Goal: Task Accomplishment & Management: Complete application form

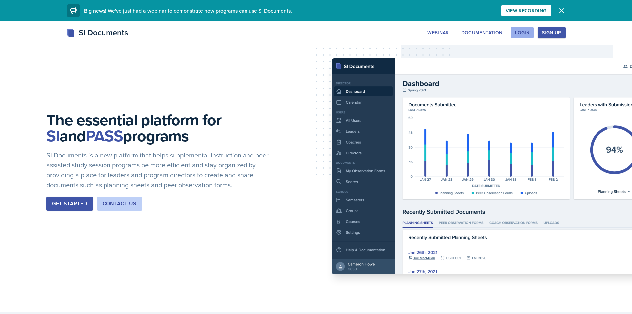
click at [528, 31] on div "Login" at bounding box center [522, 32] width 15 height 5
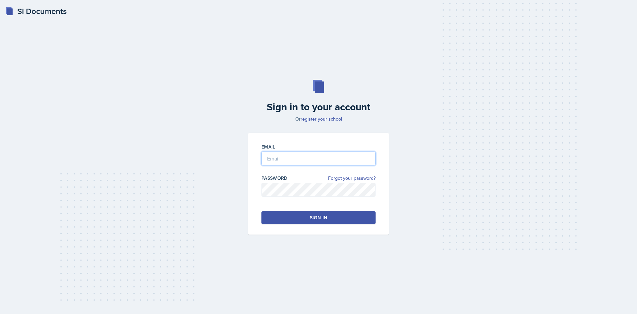
type input "[EMAIL_ADDRESS][DOMAIN_NAME]"
click at [298, 218] on button "Sign in" at bounding box center [318, 217] width 114 height 13
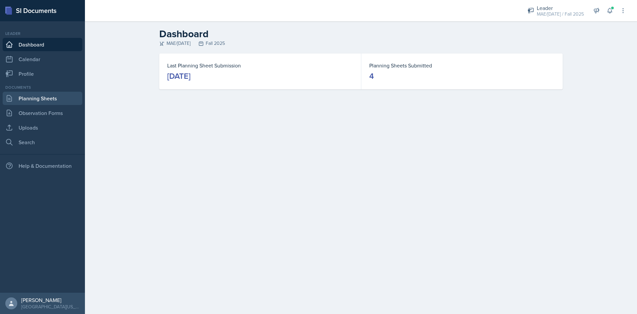
click at [47, 98] on link "Planning Sheets" at bounding box center [43, 98] width 80 height 13
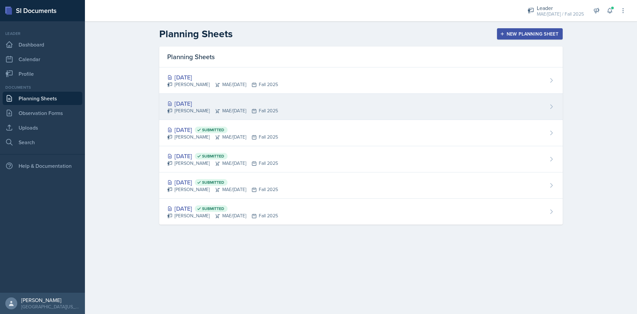
click at [185, 107] on div "[PERSON_NAME] MAE/[DATE] Fall 2025" at bounding box center [222, 110] width 111 height 7
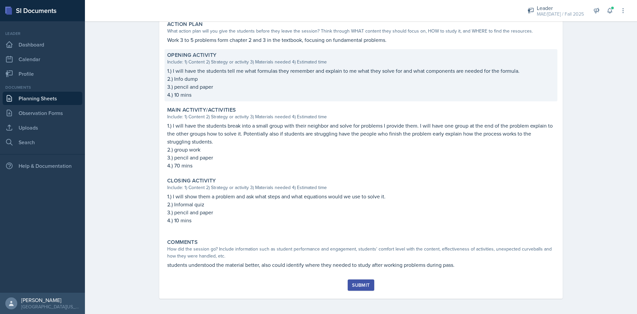
scroll to position [167, 0]
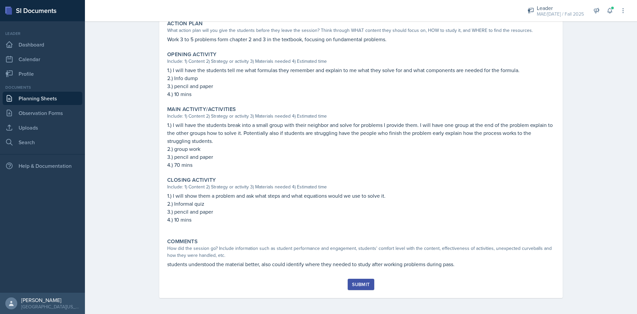
click at [356, 281] on div "Submit" at bounding box center [361, 283] width 18 height 5
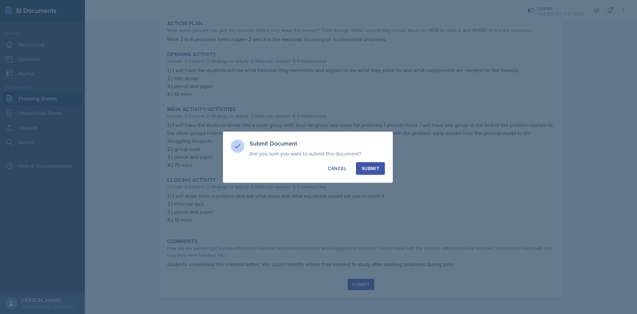
click at [369, 169] on div "Submit" at bounding box center [371, 168] width 18 height 7
radio input "true"
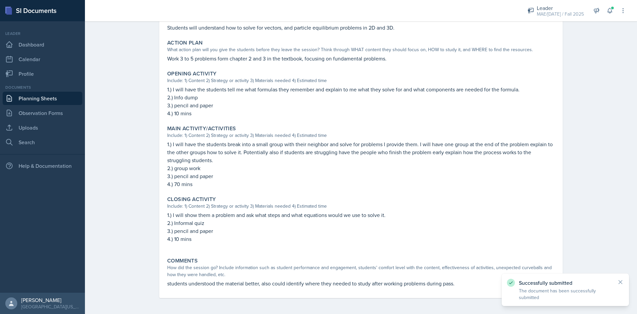
click at [23, 98] on link "Planning Sheets" at bounding box center [43, 98] width 80 height 13
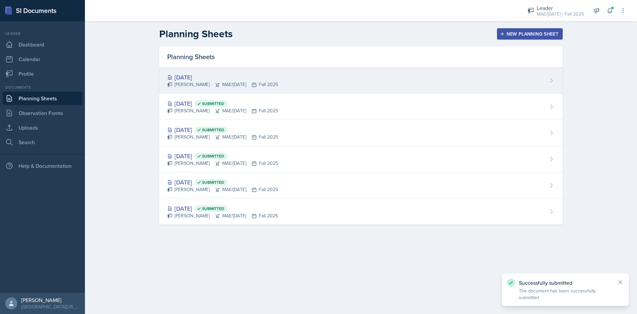
click at [188, 84] on div "[PERSON_NAME] MAE/[DATE] Fall 2025" at bounding box center [222, 84] width 111 height 7
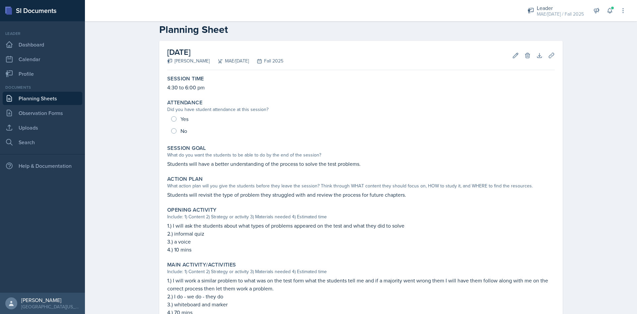
scroll to position [78, 0]
